Goal: Information Seeking & Learning: Learn about a topic

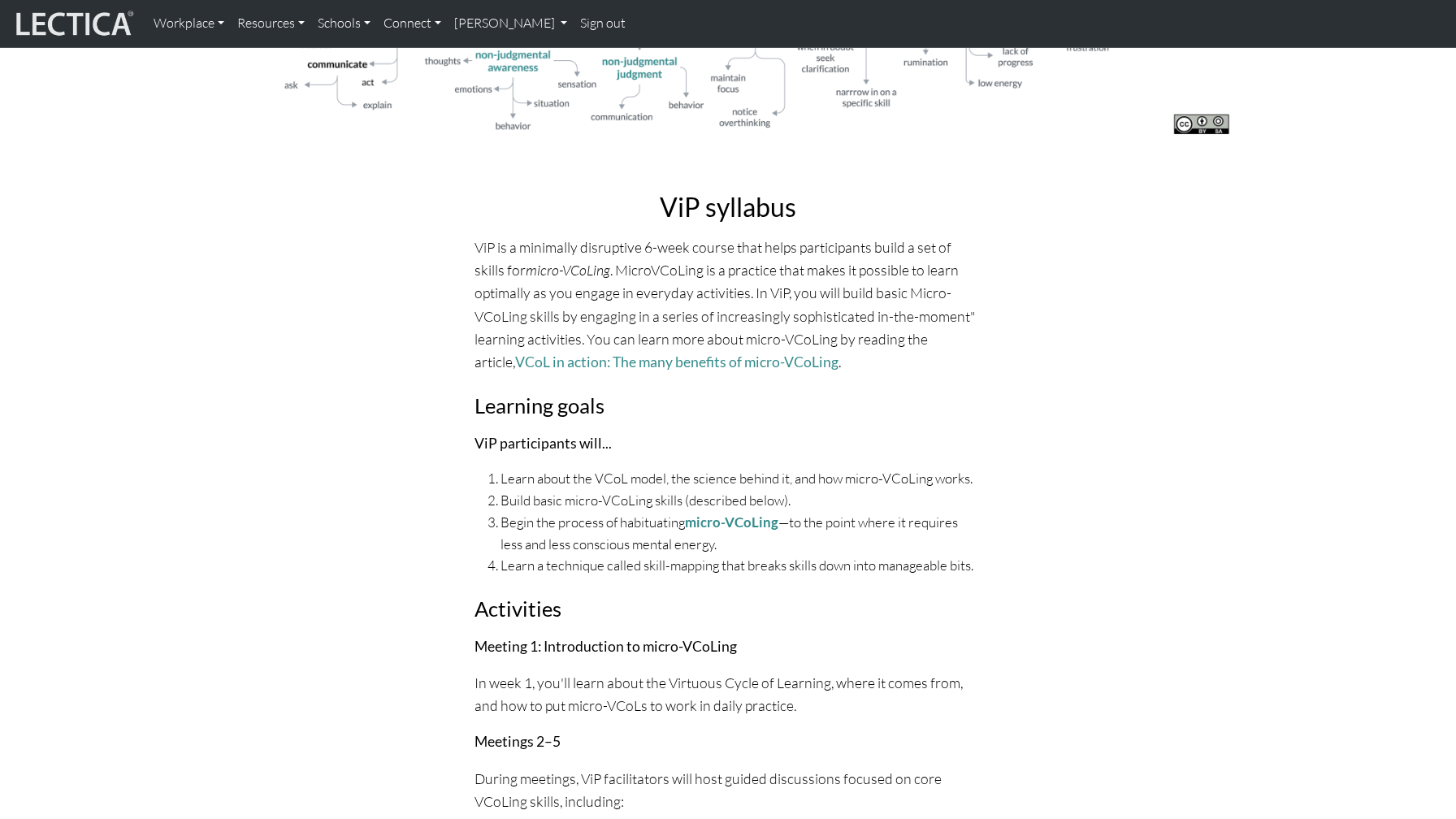
scroll to position [3344, 0]
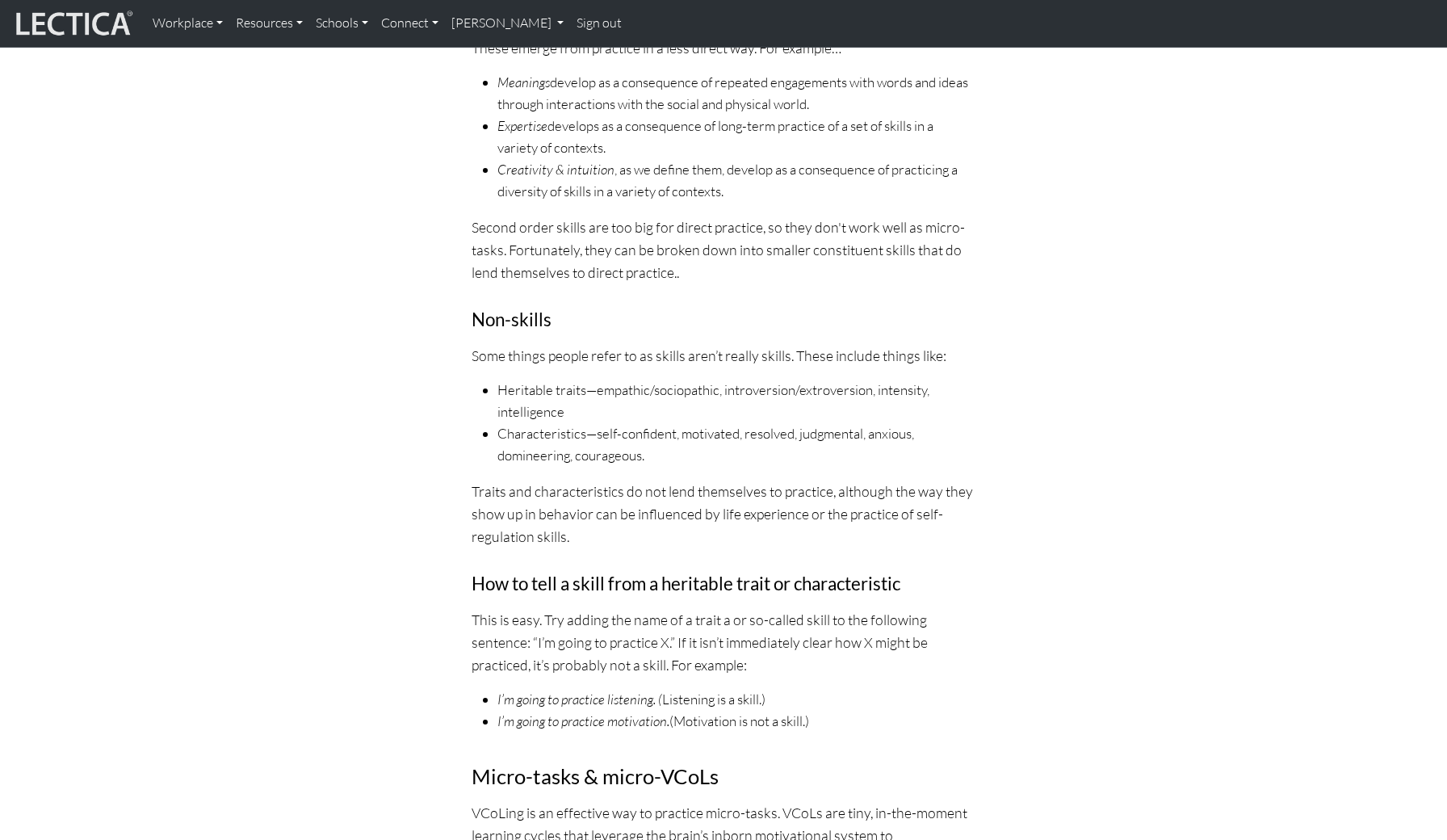
scroll to position [2834, 0]
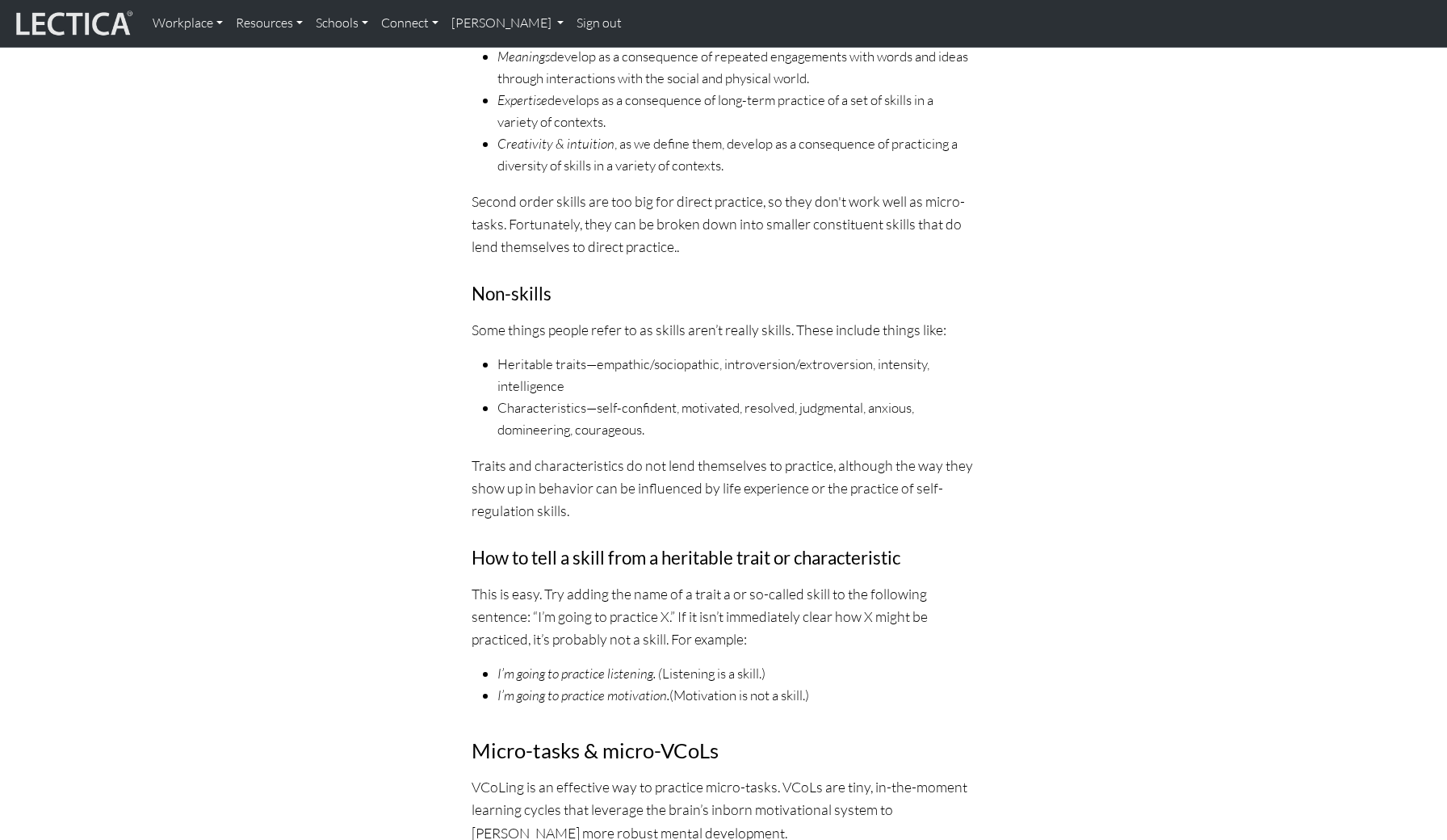
drag, startPoint x: 773, startPoint y: 219, endPoint x: 796, endPoint y: 288, distance: 72.7
click at [796, 176] on ul "Meanings develop as a consequence of repeated engagements with words and ideas …" at bounding box center [723, 111] width 504 height 130
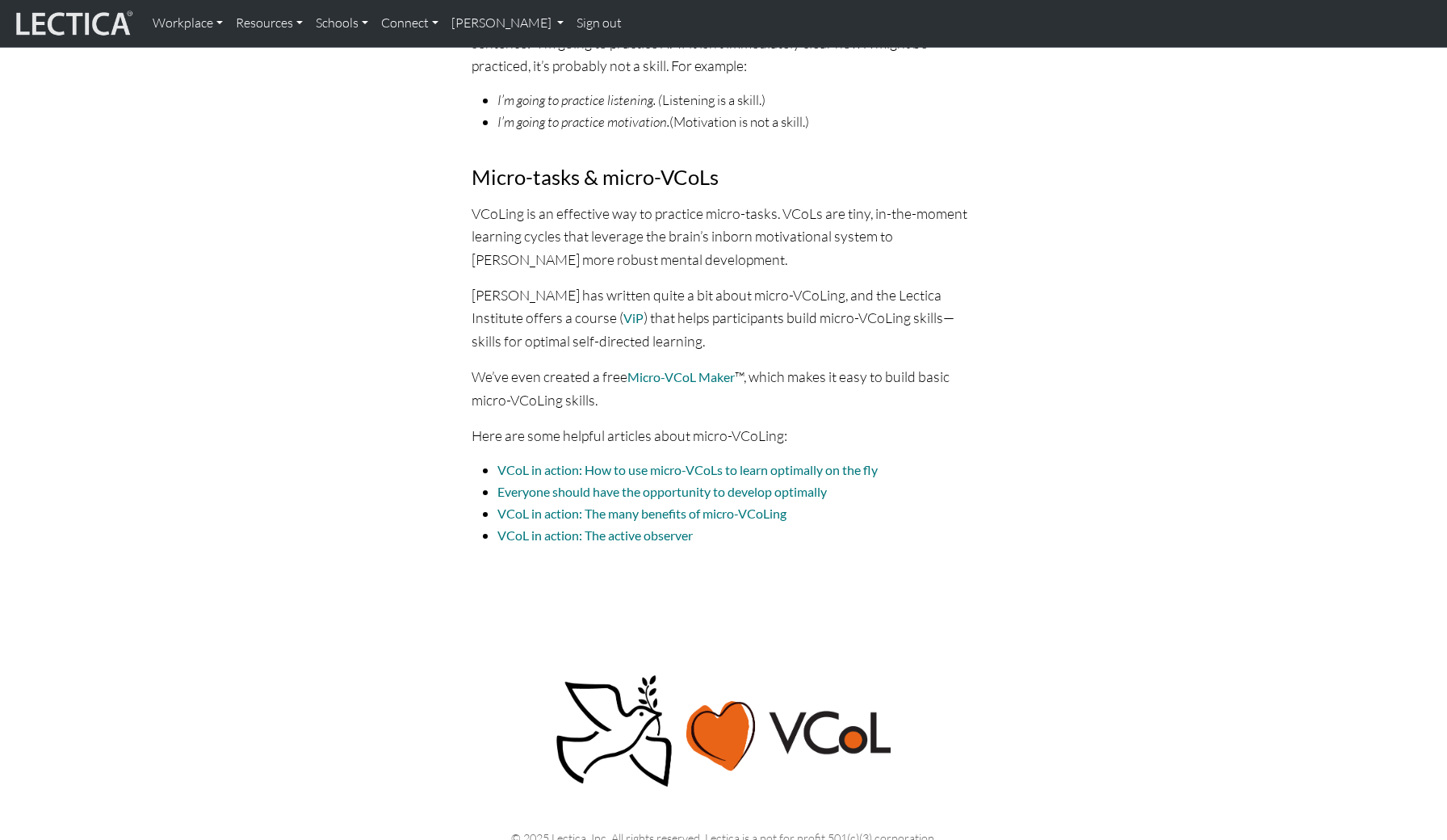
scroll to position [3418, 0]
